Goal: Information Seeking & Learning: Learn about a topic

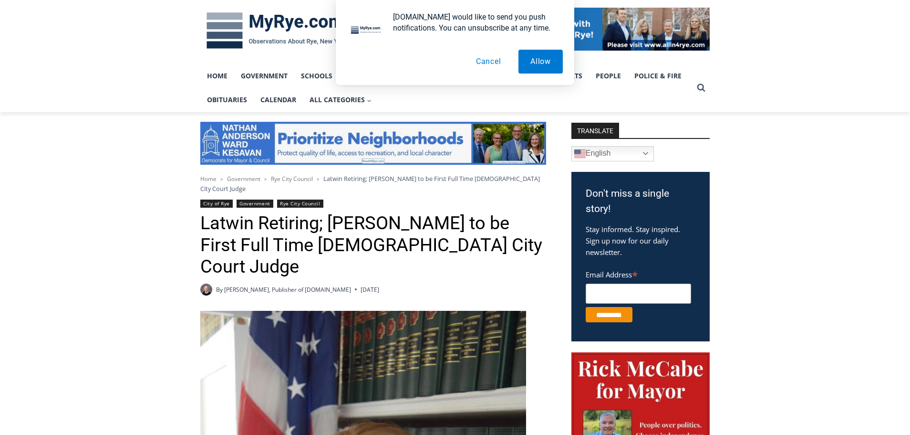
scroll to position [143, 0]
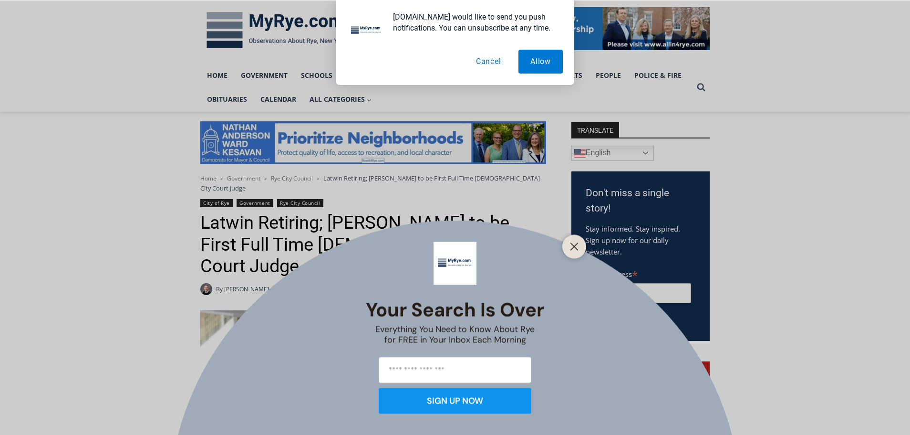
click at [570, 242] on button "Close" at bounding box center [574, 245] width 13 height 13
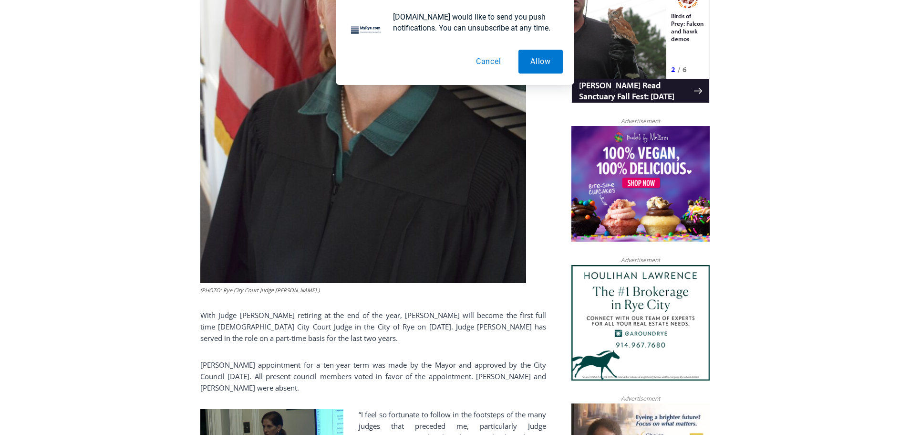
scroll to position [716, 0]
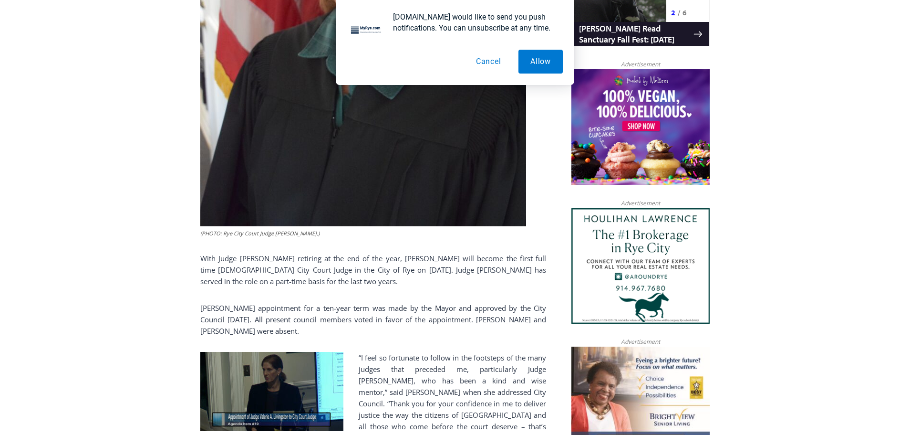
click at [489, 60] on button "Cancel" at bounding box center [488, 62] width 49 height 24
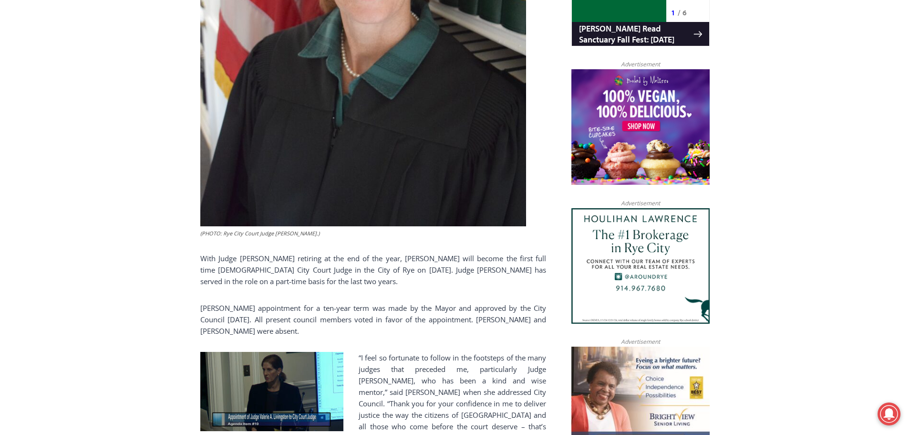
drag, startPoint x: 218, startPoint y: 226, endPoint x: 542, endPoint y: 253, distance: 325.0
click at [542, 253] on p "With Judge Joseph Latwin retiring at the end of the year, Valerie Livingston wi…" at bounding box center [373, 269] width 346 height 34
drag, startPoint x: 240, startPoint y: 280, endPoint x: 402, endPoint y: 300, distance: 163.4
click at [402, 302] on p "Livingston’s appointment for a ten-year term was made by the Mayor and approved…" at bounding box center [373, 319] width 346 height 34
click at [401, 303] on p "Livingston’s appointment for a ten-year term was made by the Mayor and approved…" at bounding box center [373, 319] width 346 height 34
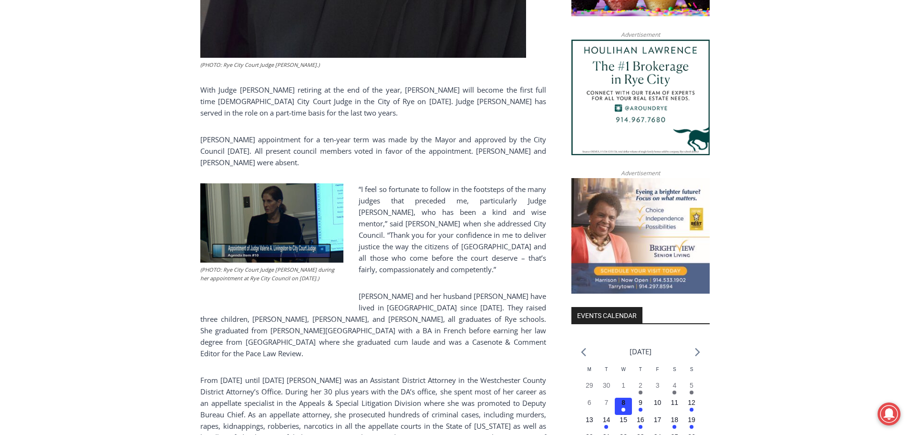
scroll to position [906, 0]
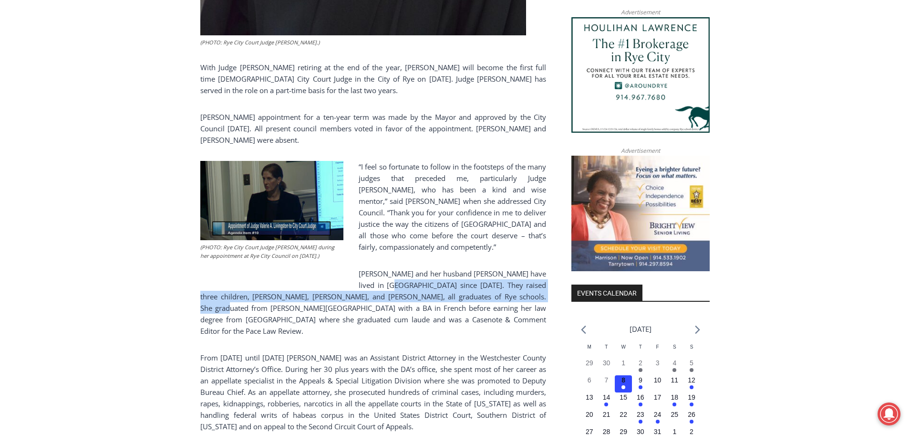
drag, startPoint x: 376, startPoint y: 253, endPoint x: 523, endPoint y: 264, distance: 146.9
click at [523, 268] on p "Livingston and her husband Ted have lived in Rye since 1992. They raised three …" at bounding box center [373, 302] width 346 height 69
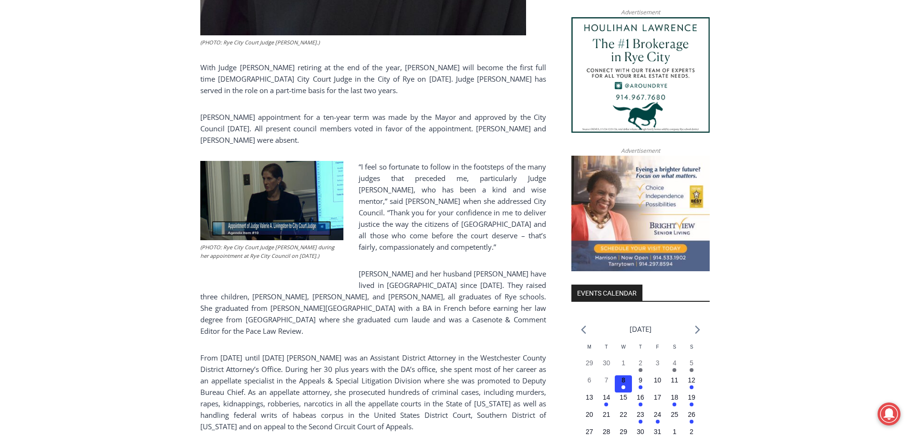
click at [385, 297] on div "(PHOTO: Rye City Court Judge Valerie A. Livingston.) With Judge Joseph Latwin r…" at bounding box center [373, 160] width 346 height 1227
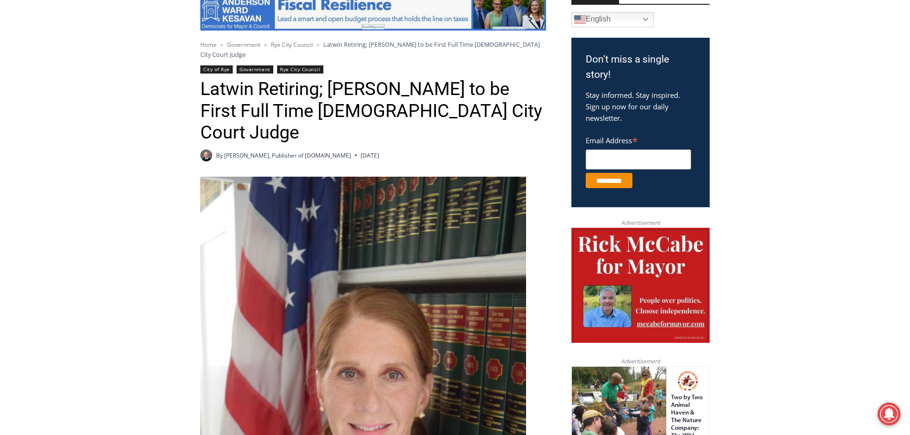
scroll to position [286, 0]
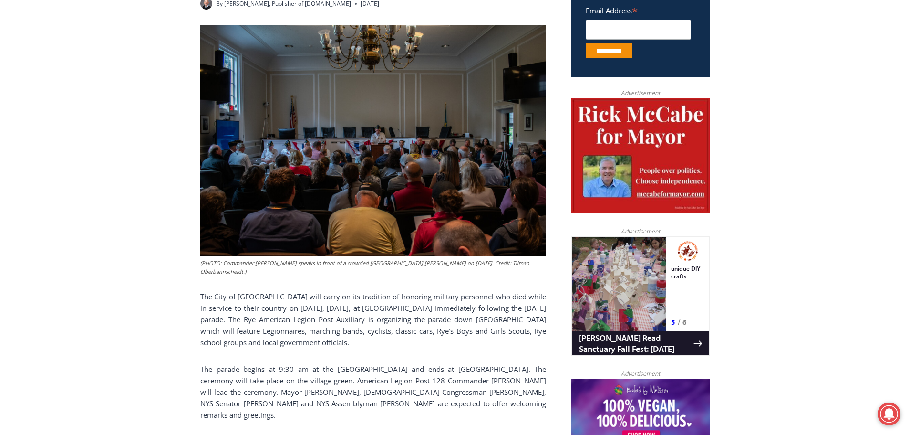
scroll to position [429, 0]
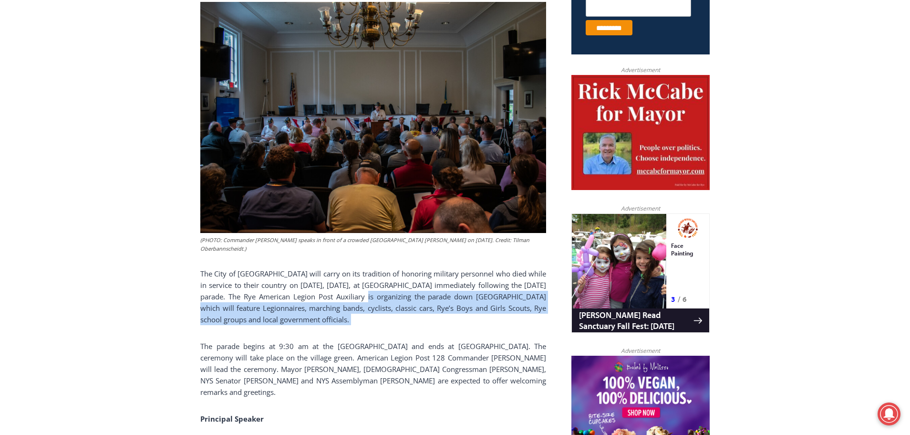
drag, startPoint x: 360, startPoint y: 292, endPoint x: 528, endPoint y: 326, distance: 171.8
click at [402, 323] on p "The City of [GEOGRAPHIC_DATA] will carry on its tradition of honoring military …" at bounding box center [373, 296] width 346 height 57
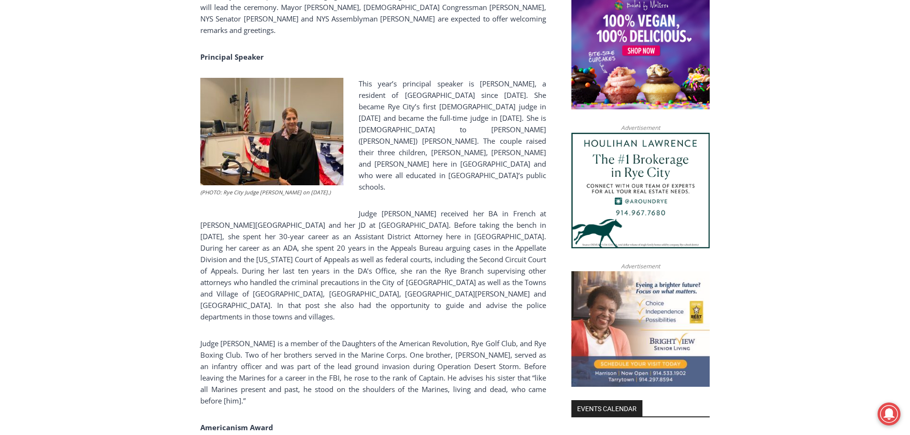
scroll to position [811, 0]
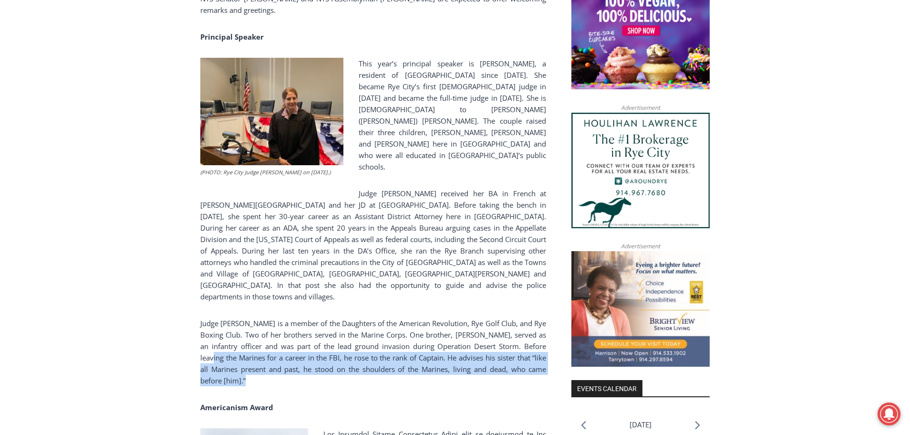
drag, startPoint x: 224, startPoint y: 323, endPoint x: 440, endPoint y: 354, distance: 218.3
click at [440, 354] on div "(PHOTO: Commander [PERSON_NAME] speaks in front of a crowded [GEOGRAPHIC_DATA] …" at bounding box center [373, 224] width 346 height 1209
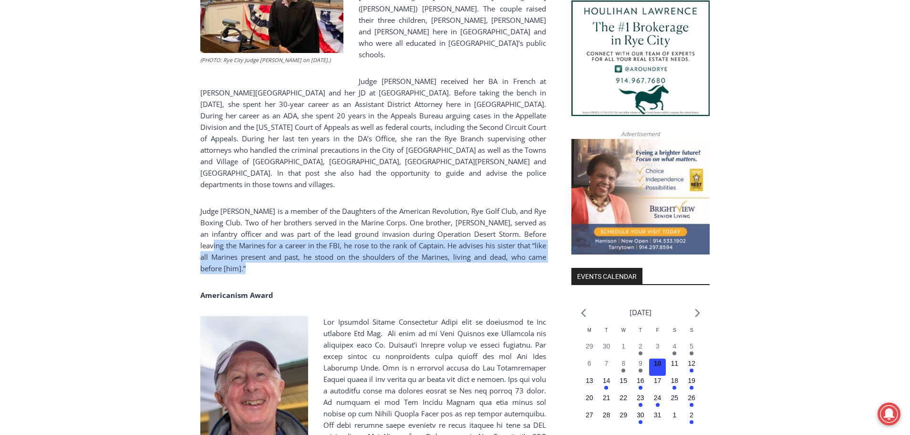
scroll to position [906, 0]
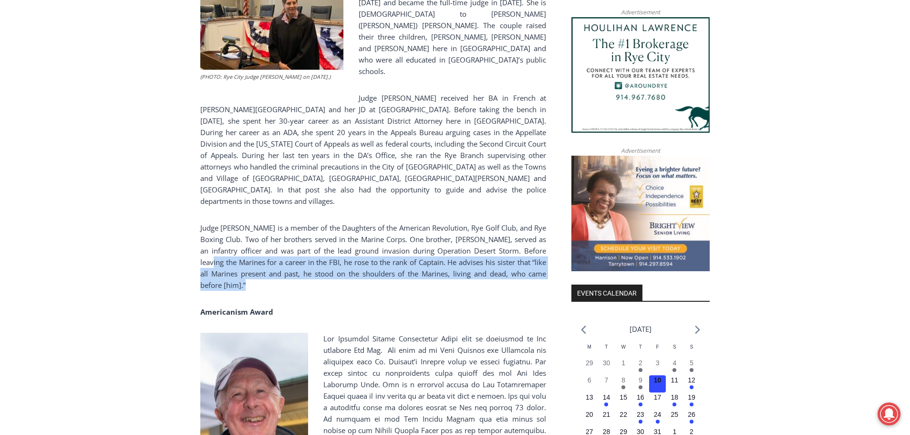
click at [435, 256] on p "Judge [PERSON_NAME] is a member of the Daughters of the American Revolution, Ry…" at bounding box center [373, 256] width 346 height 69
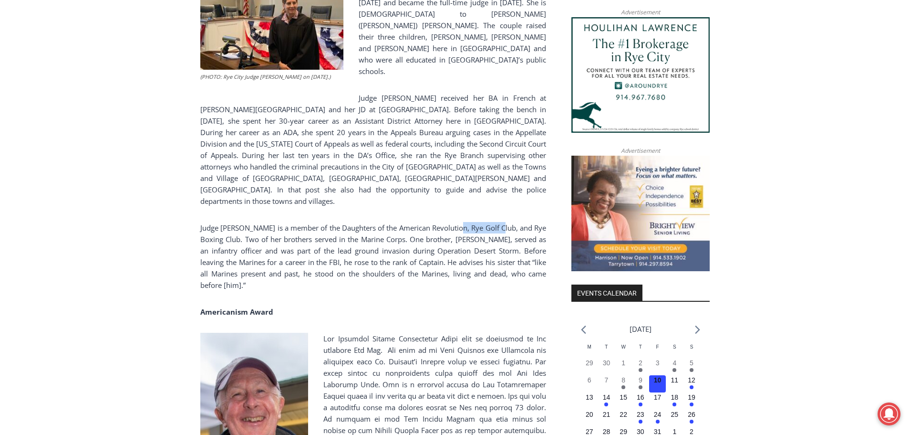
drag, startPoint x: 468, startPoint y: 192, endPoint x: 513, endPoint y: 196, distance: 45.9
click at [513, 222] on p "Judge [PERSON_NAME] is a member of the Daughters of the American Revolution, Ry…" at bounding box center [373, 256] width 346 height 69
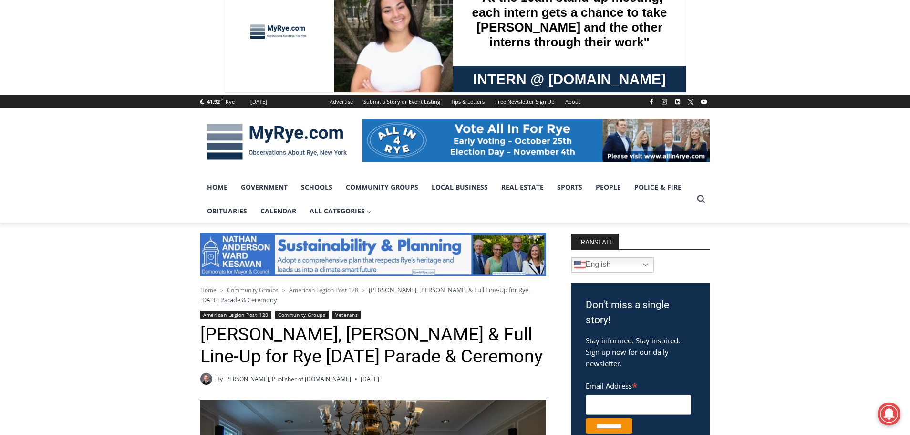
scroll to position [48, 0]
